Goal: Task Accomplishment & Management: Use online tool/utility

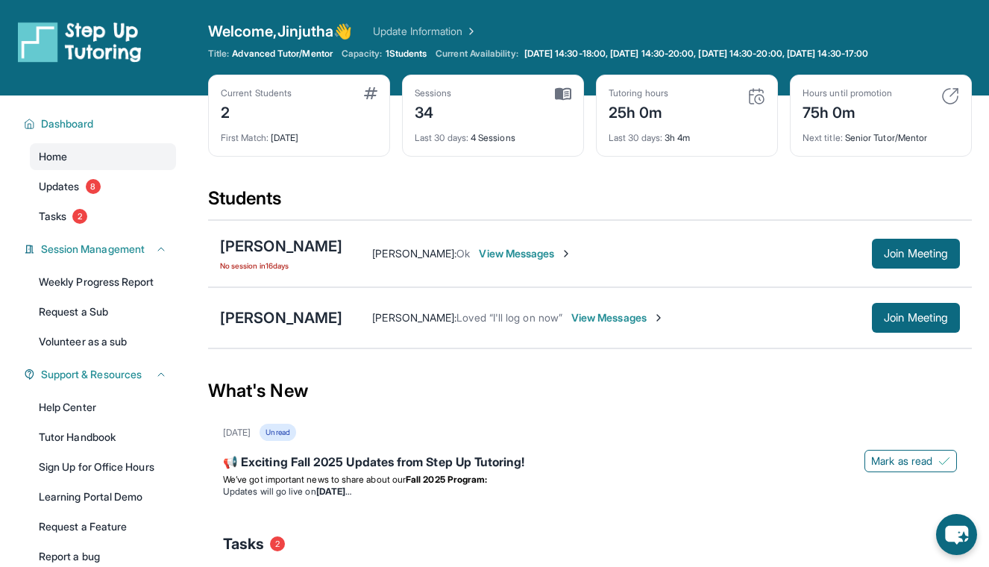
click at [708, 236] on div "[PERSON_NAME] No session [DATE] [PERSON_NAME] : Ok View Messages Join Meeting" at bounding box center [590, 253] width 764 height 67
click at [767, 186] on div "Students" at bounding box center [590, 202] width 764 height 33
click at [940, 251] on span "Join Meeting" at bounding box center [916, 253] width 64 height 9
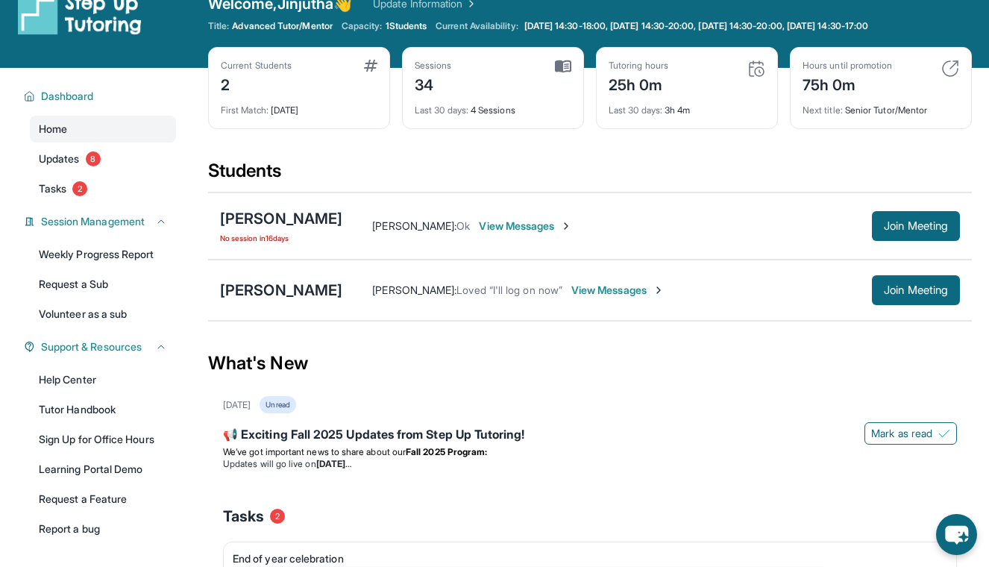
scroll to position [30, 0]
